Goal: Information Seeking & Learning: Check status

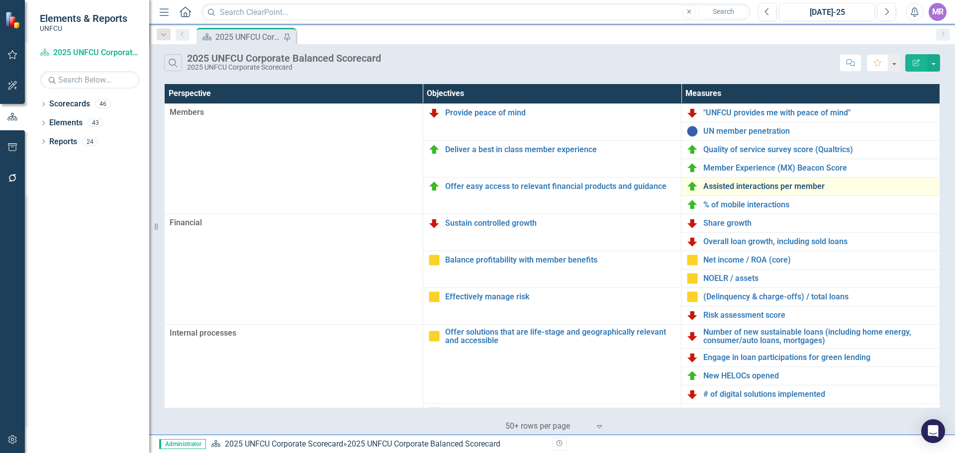
click at [779, 185] on link "Assisted interactions per member" at bounding box center [818, 186] width 231 height 9
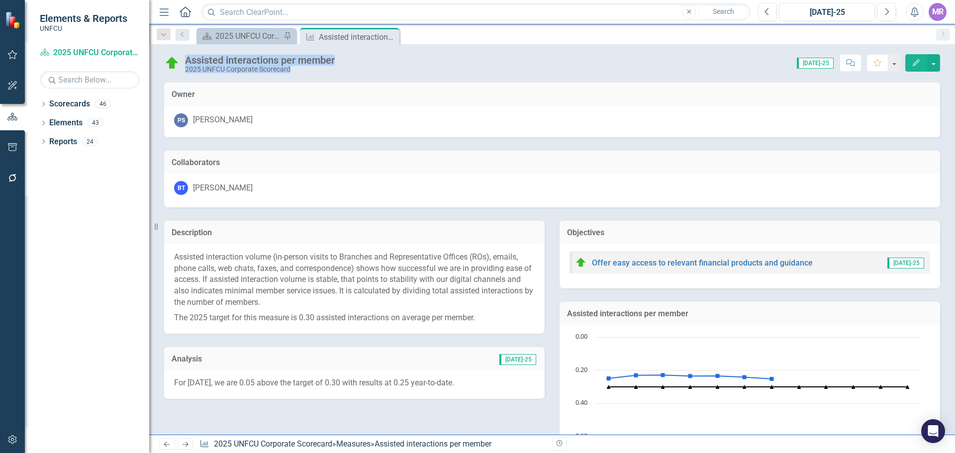
drag, startPoint x: 366, startPoint y: 58, endPoint x: 187, endPoint y: 60, distance: 178.5
click at [187, 60] on div "Assisted interactions per member 2025 UNFCU Corporate Scorecard Score: 0.00 [DA…" at bounding box center [552, 59] width 806 height 30
drag, startPoint x: 187, startPoint y: 60, endPoint x: 311, endPoint y: 56, distance: 124.4
click at [188, 59] on div "Assisted interactions per member" at bounding box center [260, 60] width 150 height 11
click at [370, 52] on div "Assisted interactions per member 2025 UNFCU Corporate Scorecard Score: 0.00 [DA…" at bounding box center [552, 59] width 806 height 30
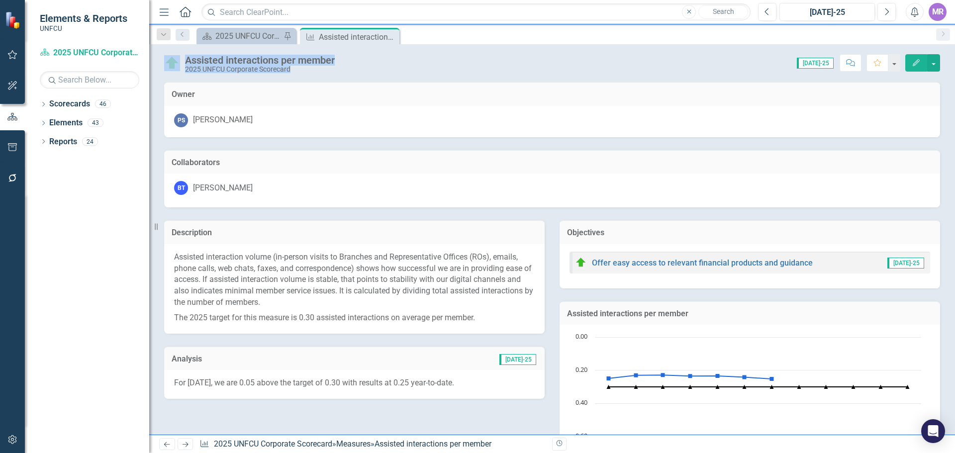
drag, startPoint x: 346, startPoint y: 60, endPoint x: 193, endPoint y: 61, distance: 152.7
click at [167, 62] on div "Assisted interactions per member 2025 UNFCU Corporate Scorecard Score: 0.00 [DA…" at bounding box center [552, 59] width 806 height 30
drag, startPoint x: 193, startPoint y: 61, endPoint x: 181, endPoint y: 59, distance: 11.5
click at [193, 61] on div "Assisted interactions per member" at bounding box center [260, 60] width 150 height 11
click at [184, 57] on div "Assisted interactions per member 2025 UNFCU Corporate Scorecard" at bounding box center [252, 63] width 176 height 19
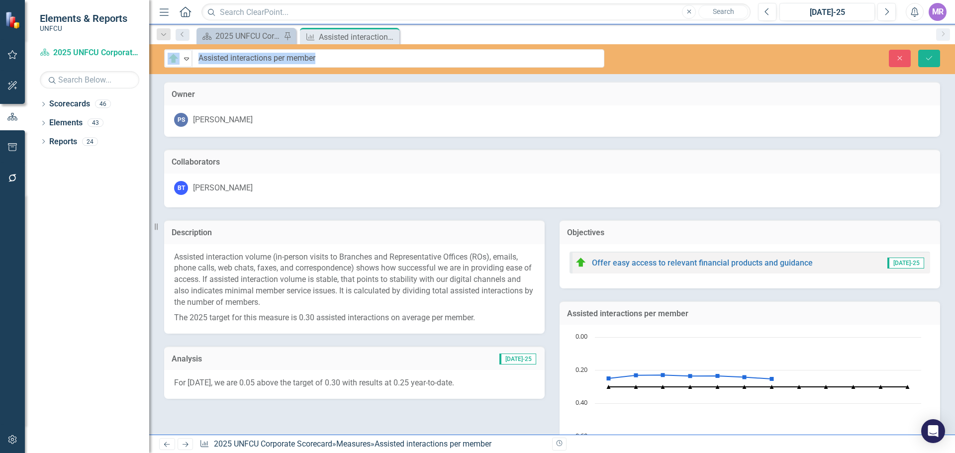
drag, startPoint x: 188, startPoint y: 58, endPoint x: 333, endPoint y: 60, distance: 145.2
drag, startPoint x: 322, startPoint y: 59, endPoint x: 190, endPoint y: 54, distance: 131.9
click at [190, 54] on div "On Target Expand Assisted interactions per member" at bounding box center [384, 58] width 440 height 18
click at [308, 350] on div "Analysis [DATE]-25" at bounding box center [354, 358] width 380 height 24
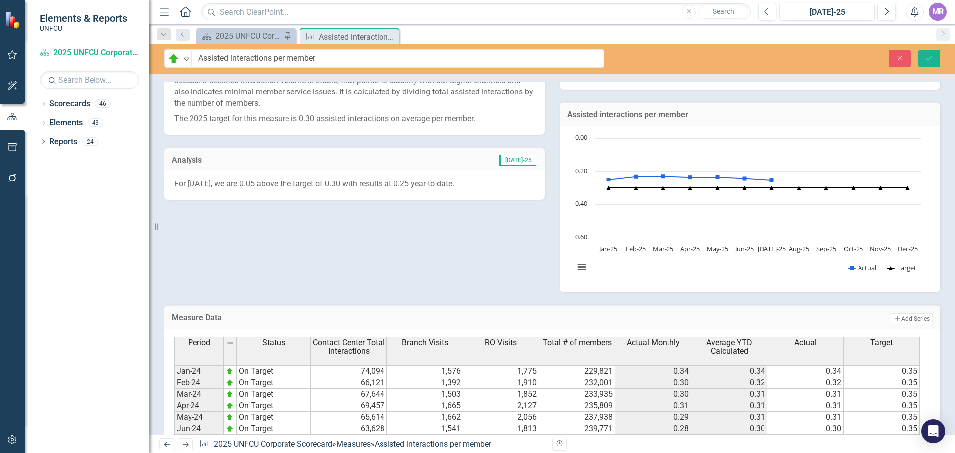
scroll to position [50, 0]
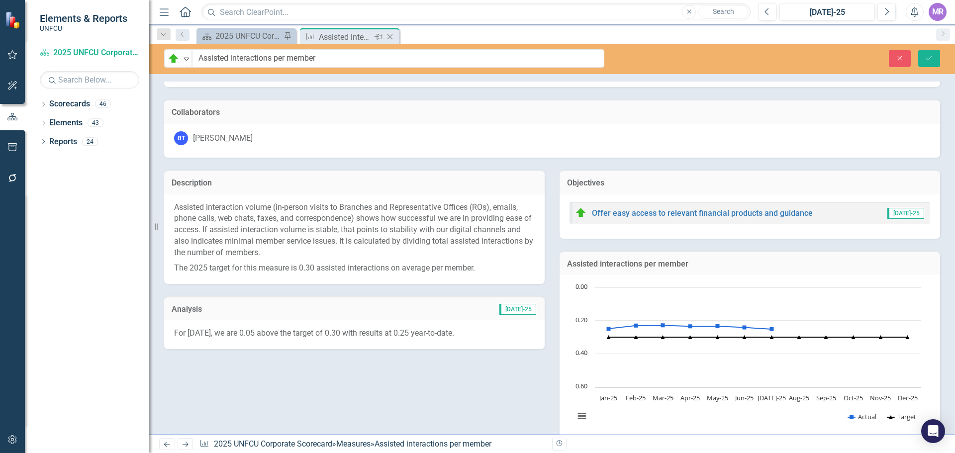
click at [391, 39] on icon "Close" at bounding box center [390, 37] width 10 height 8
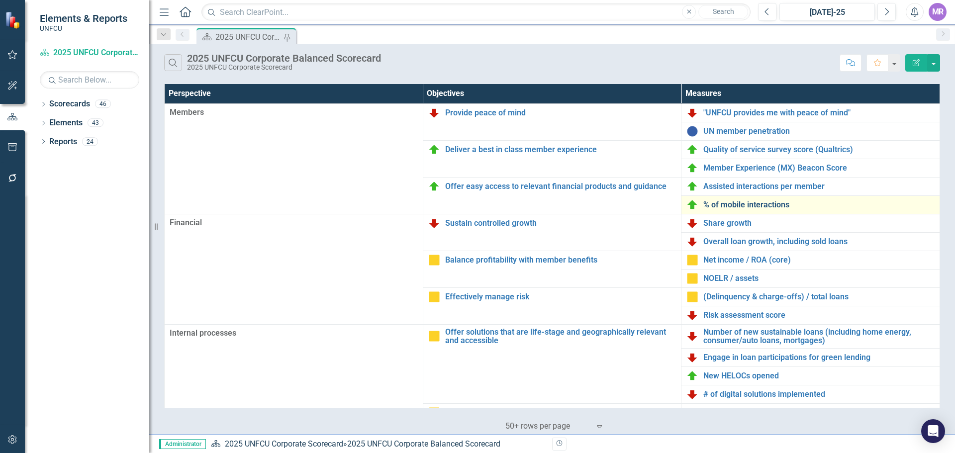
click at [765, 207] on link "% of mobile interactions" at bounding box center [818, 204] width 231 height 9
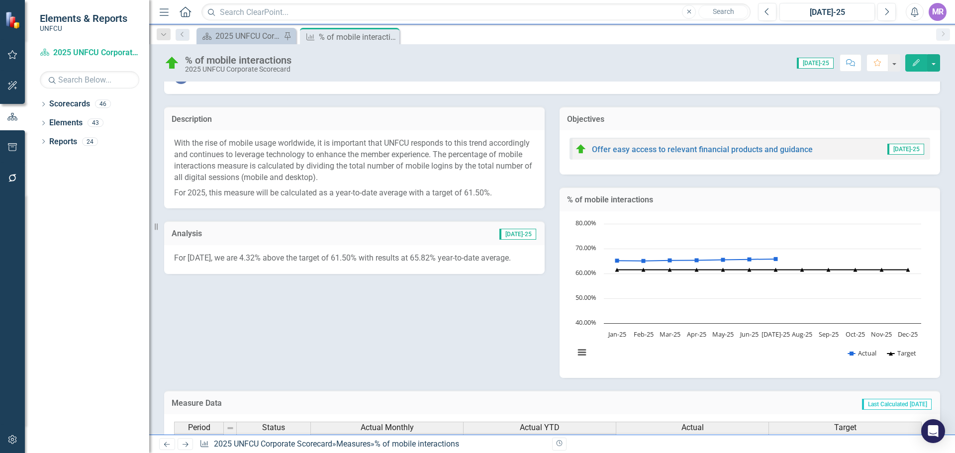
scroll to position [50, 0]
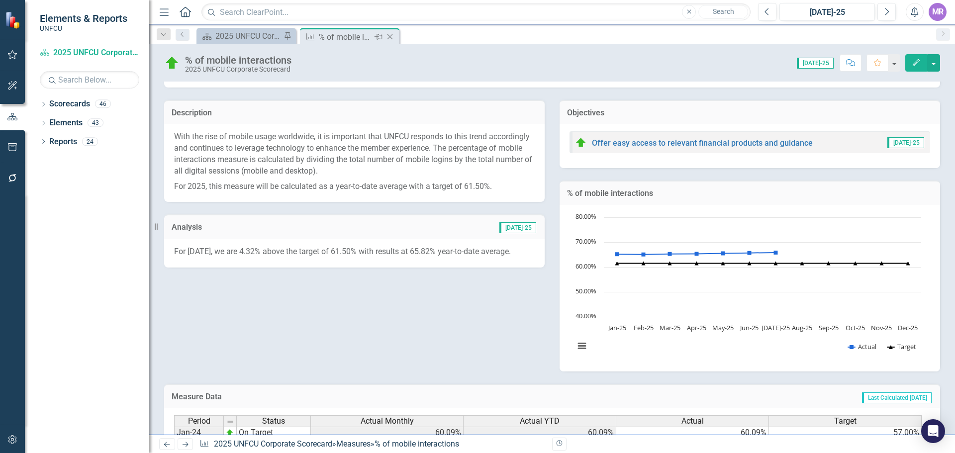
click at [387, 34] on icon "Close" at bounding box center [390, 37] width 10 height 8
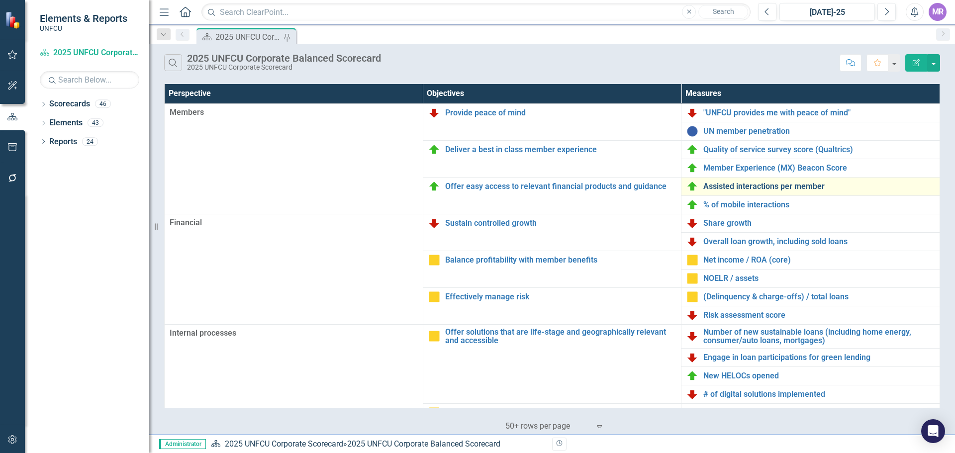
click at [730, 186] on link "Assisted interactions per member" at bounding box center [818, 186] width 231 height 9
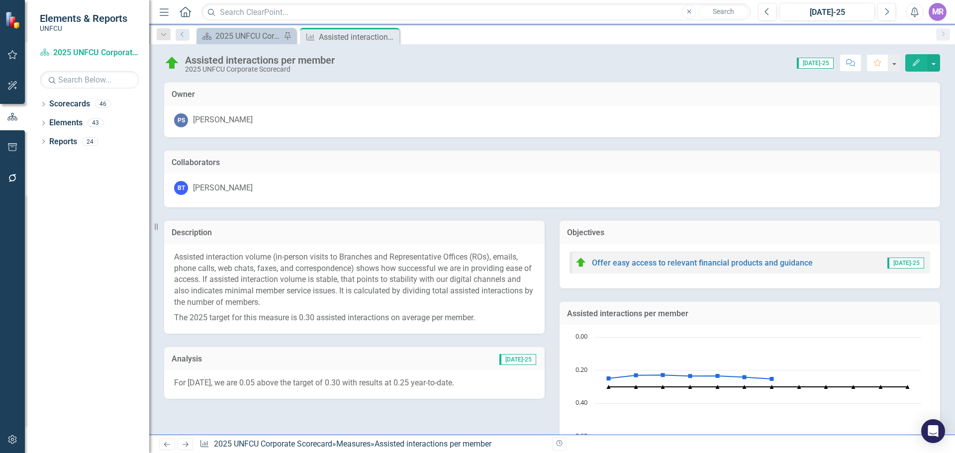
scroll to position [249, 0]
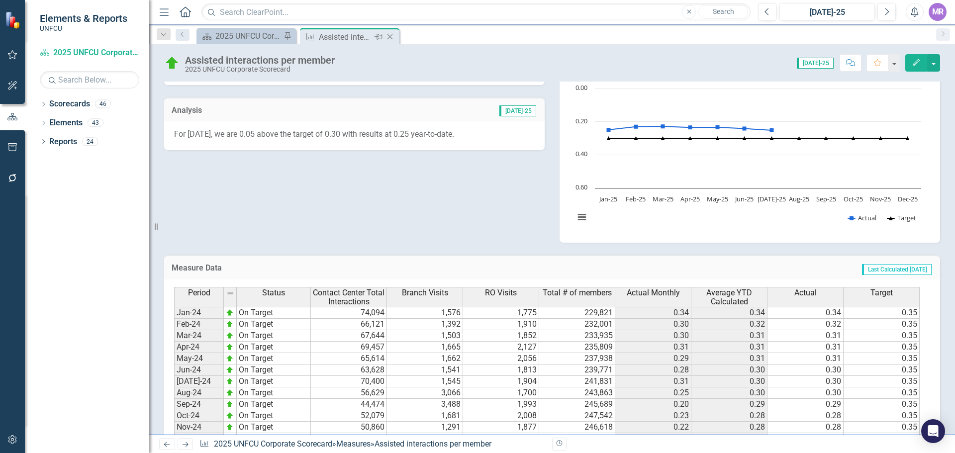
click at [395, 38] on icon "Close" at bounding box center [390, 37] width 10 height 8
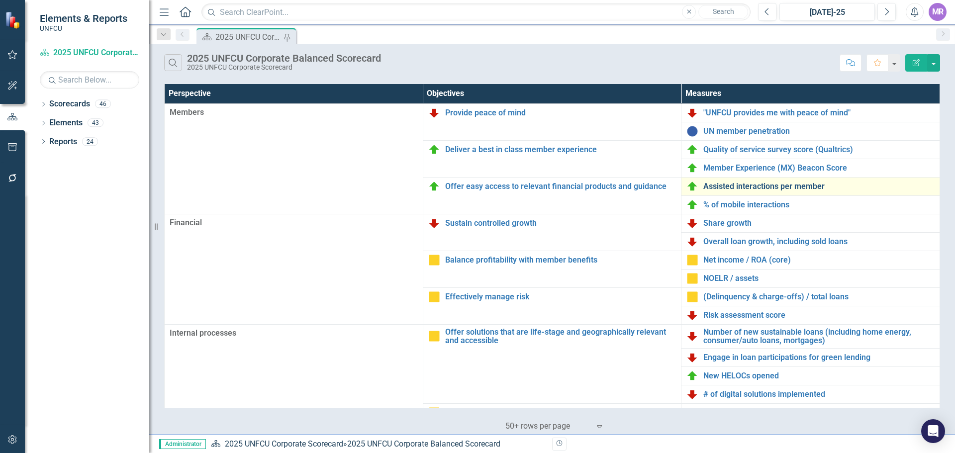
click at [764, 182] on link "Assisted interactions per member" at bounding box center [818, 186] width 231 height 9
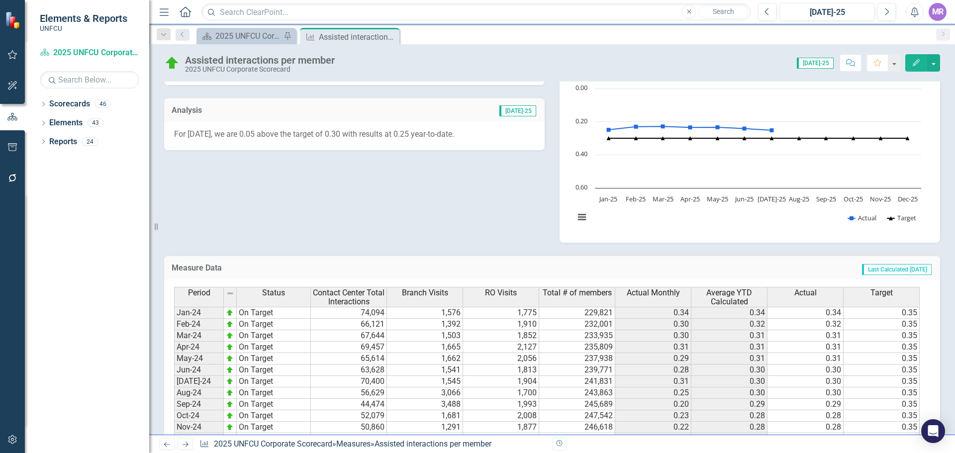
scroll to position [420, 0]
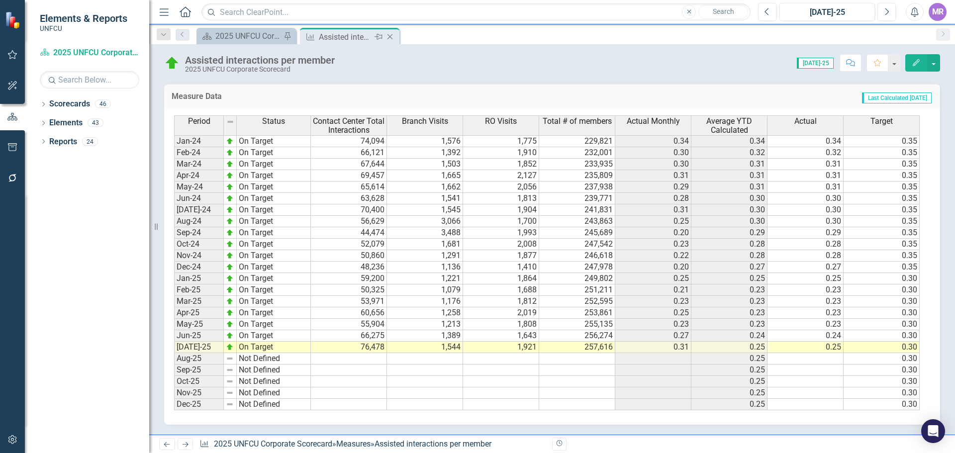
click at [395, 38] on div "Close" at bounding box center [390, 37] width 12 height 12
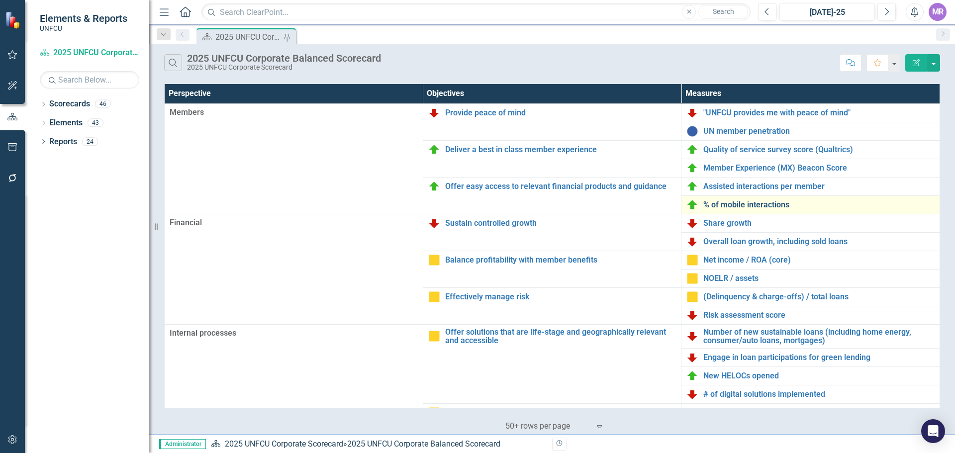
click at [759, 203] on link "% of mobile interactions" at bounding box center [818, 204] width 231 height 9
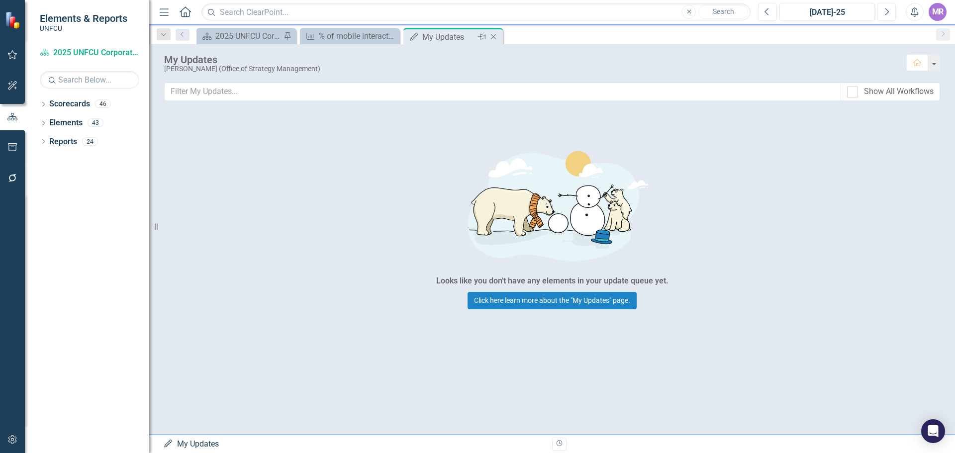
click at [497, 36] on icon "Close" at bounding box center [493, 37] width 10 height 8
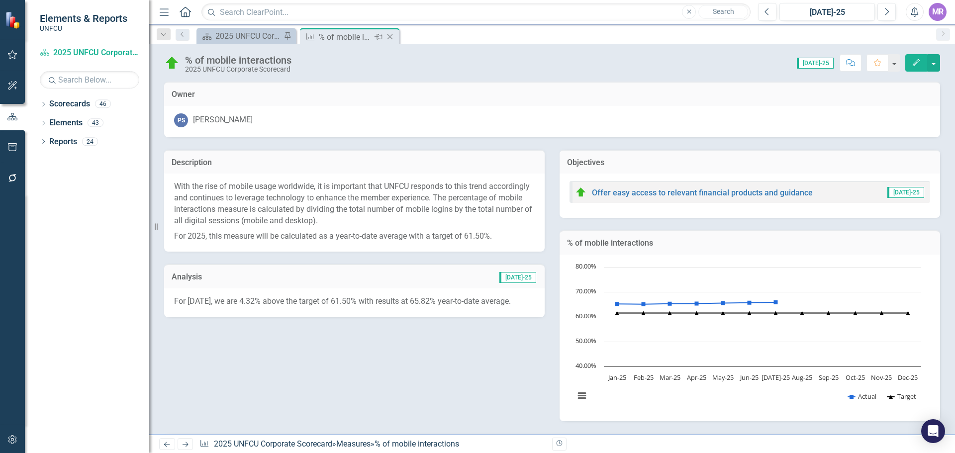
click at [394, 38] on icon "Close" at bounding box center [390, 37] width 10 height 8
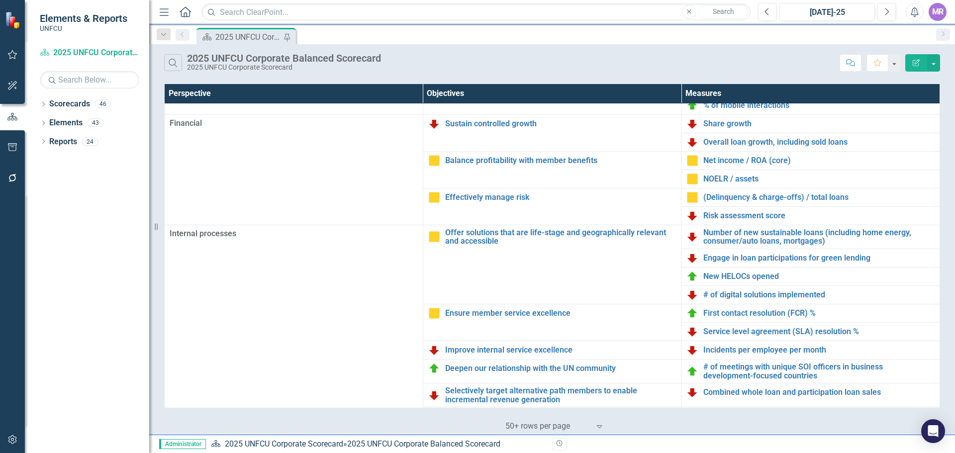
scroll to position [215, 0]
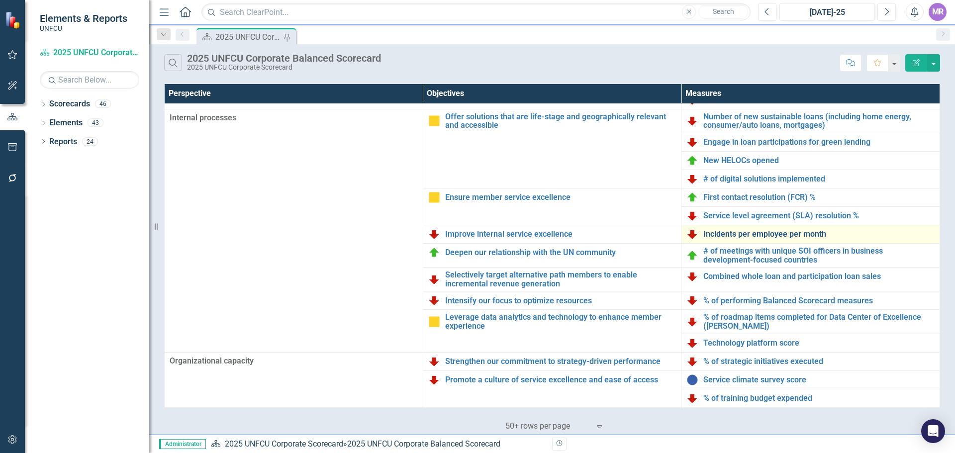
click at [783, 231] on link "Incidents per employee per month" at bounding box center [818, 234] width 231 height 9
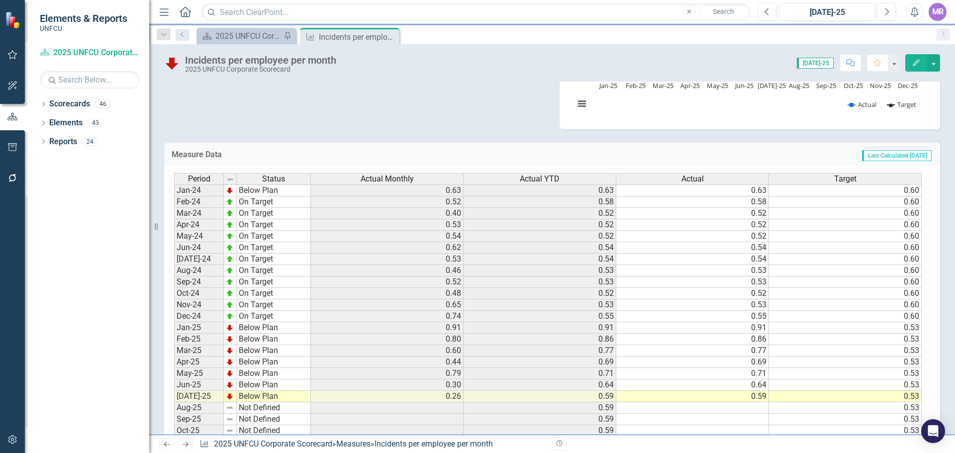
scroll to position [342, 0]
